Goal: Navigation & Orientation: Understand site structure

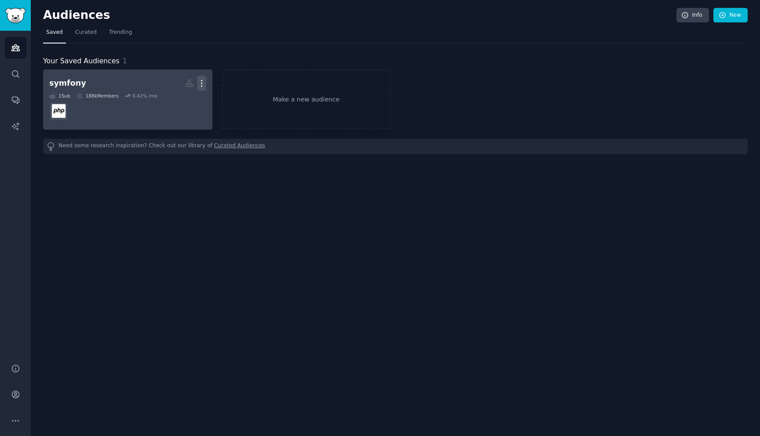
click at [201, 80] on icon "button" at bounding box center [201, 83] width 1 height 6
click at [170, 86] on p "View" at bounding box center [174, 86] width 15 height 9
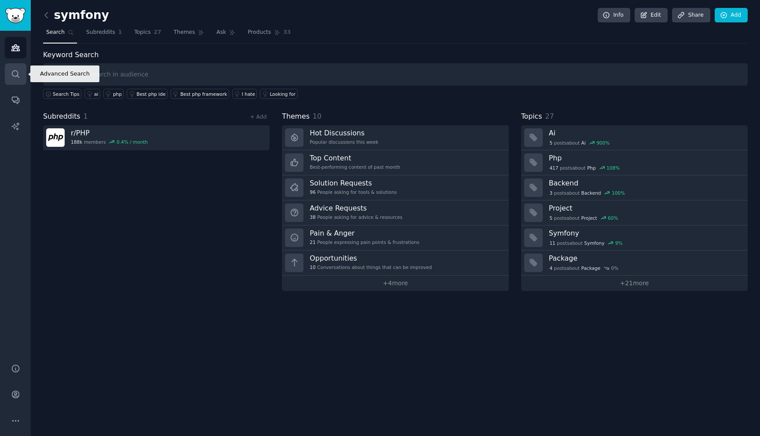
click at [15, 66] on link "Search" at bounding box center [16, 74] width 22 height 22
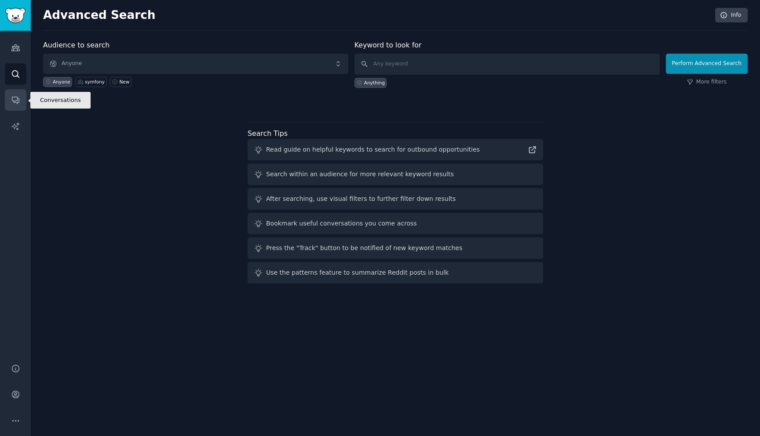
click at [15, 98] on icon "Sidebar" at bounding box center [15, 99] width 9 height 9
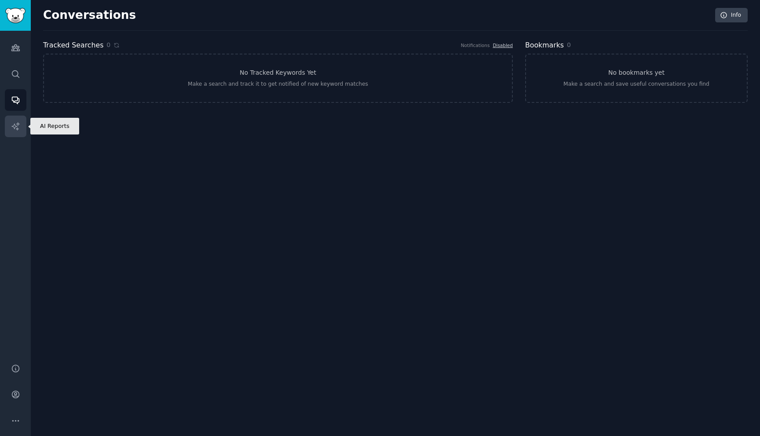
click at [18, 124] on icon "Sidebar" at bounding box center [14, 125] width 7 height 7
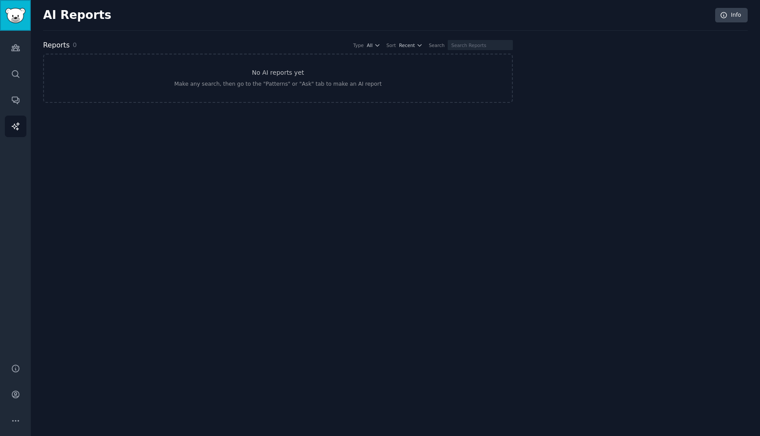
click at [9, 3] on link "Sidebar" at bounding box center [15, 15] width 31 height 31
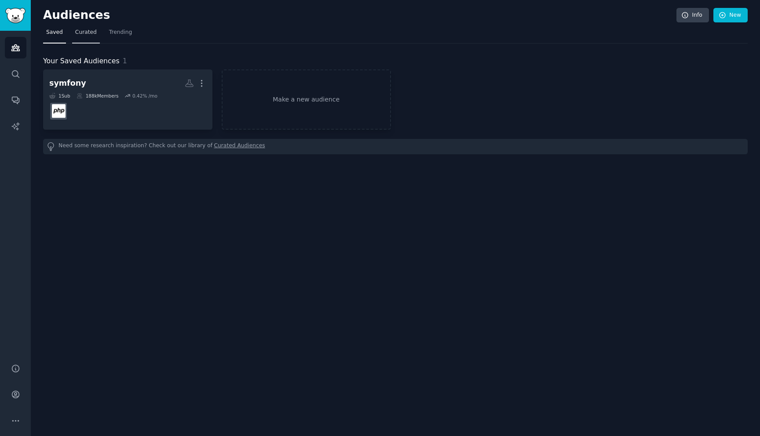
click at [90, 37] on link "Curated" at bounding box center [86, 34] width 28 height 18
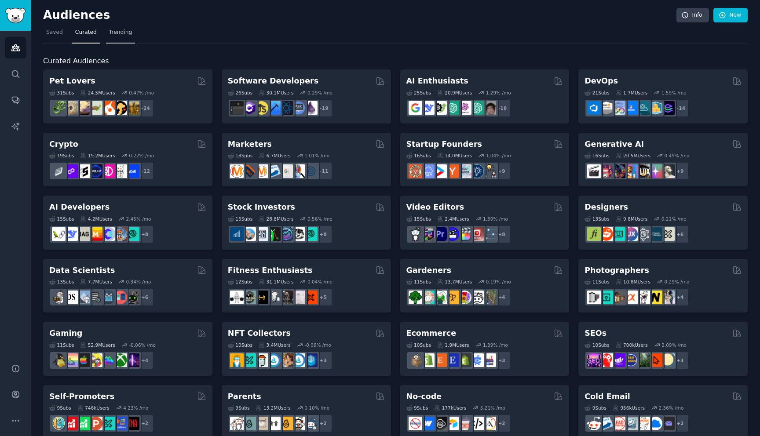
click at [110, 35] on span "Trending" at bounding box center [120, 33] width 23 height 8
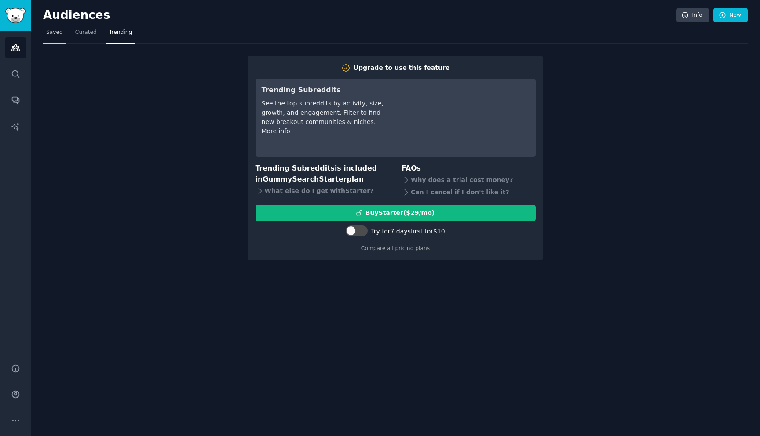
click at [62, 33] on span "Saved" at bounding box center [54, 33] width 17 height 8
